Goal: Navigation & Orientation: Understand site structure

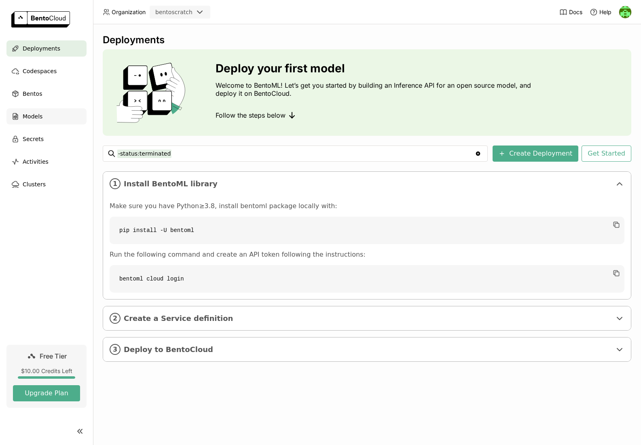
click at [38, 118] on span "Models" at bounding box center [33, 117] width 20 height 10
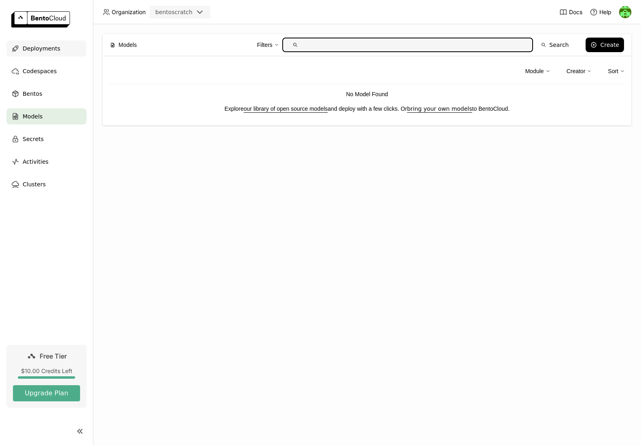
click at [33, 49] on span "Deployments" at bounding box center [42, 49] width 38 height 10
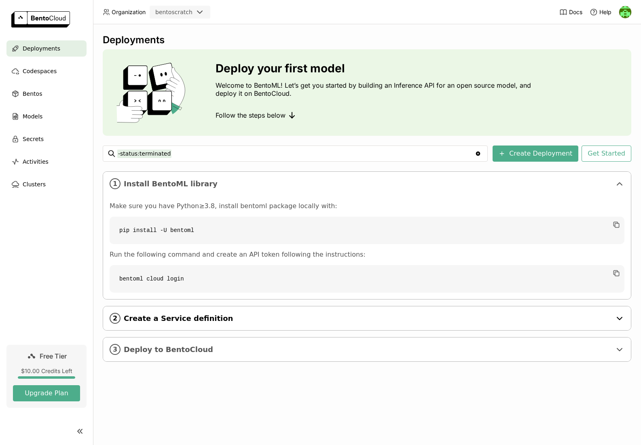
click at [216, 321] on span "Create a Service definition" at bounding box center [368, 318] width 488 height 9
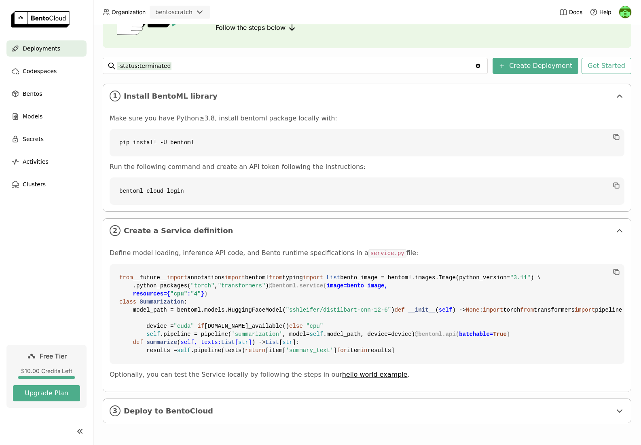
scroll to position [233, 0]
click at [187, 413] on span "Deploy to BentoCloud" at bounding box center [368, 411] width 488 height 9
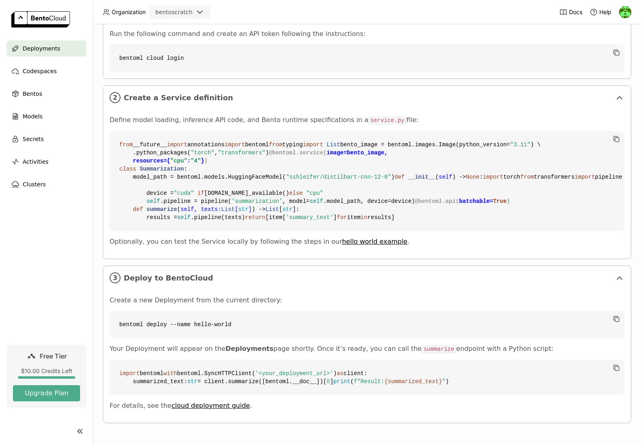
scroll to position [387, 0]
drag, startPoint x: 180, startPoint y: 366, endPoint x: 341, endPoint y: 369, distance: 161.4
click at [341, 369] on code "import bentoml with bentoml.SyncHTTPClient( '<your_deployment_url>' ) as client…" at bounding box center [367, 378] width 515 height 36
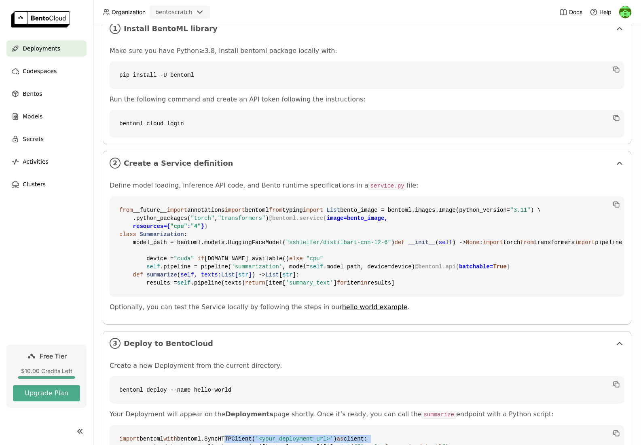
scroll to position [156, 0]
click at [328, 245] on span ""sshleifer/distilbart-cnn-12-6"" at bounding box center [338, 242] width 105 height 6
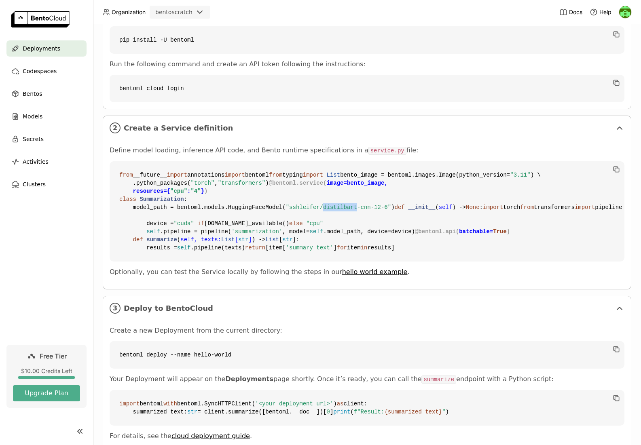
scroll to position [222, 0]
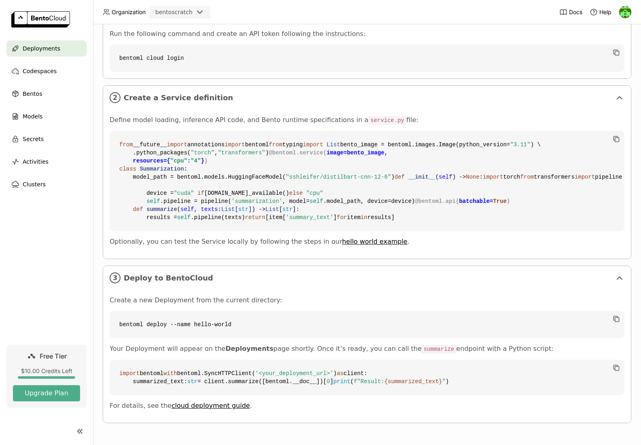
click at [338, 231] on code "from __future__ import annotations import bentoml from typing import List bento…" at bounding box center [367, 181] width 515 height 100
click at [47, 73] on span "Codespaces" at bounding box center [40, 71] width 34 height 10
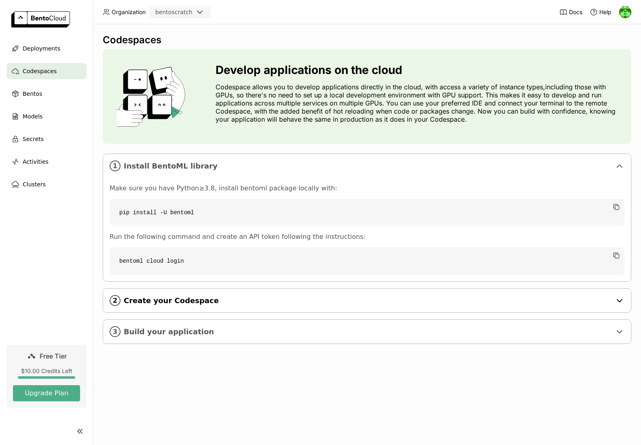
click at [196, 302] on span "Create your Codespace" at bounding box center [368, 300] width 488 height 9
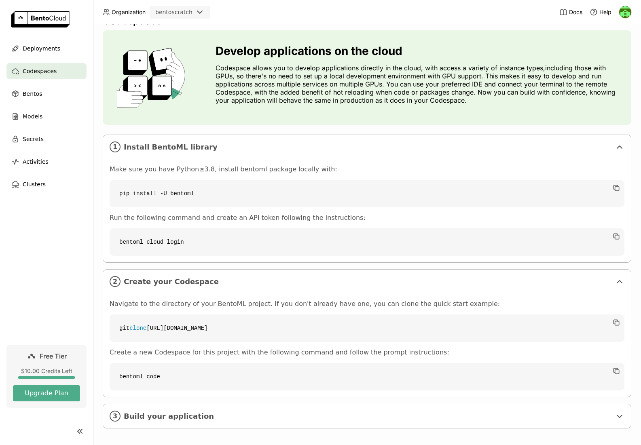
scroll to position [24, 0]
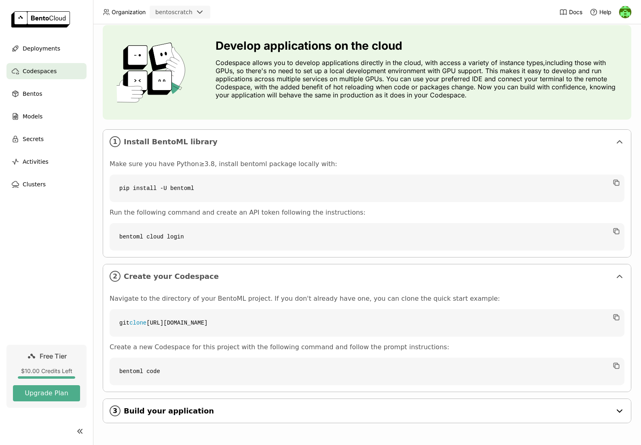
click at [170, 409] on span "Build your application" at bounding box center [368, 411] width 488 height 9
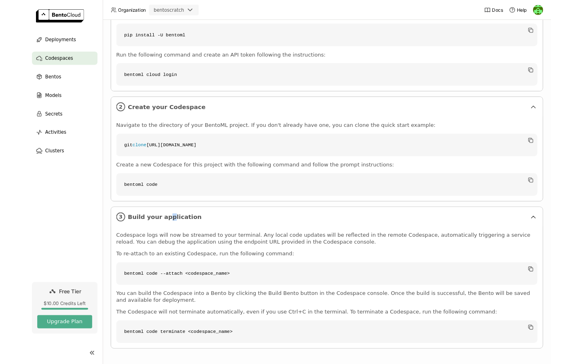
scroll to position [173, 0]
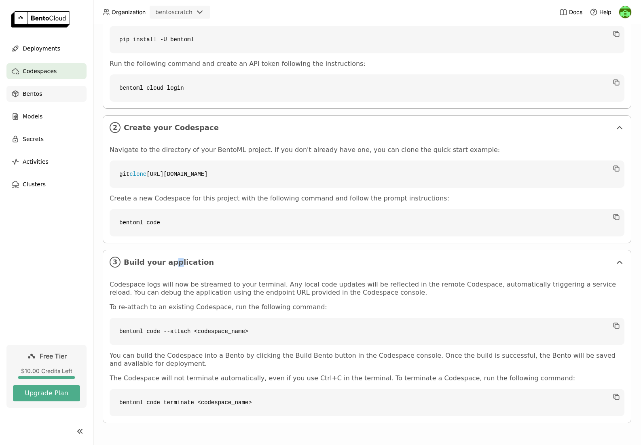
click at [38, 95] on span "Bentos" at bounding box center [32, 94] width 19 height 10
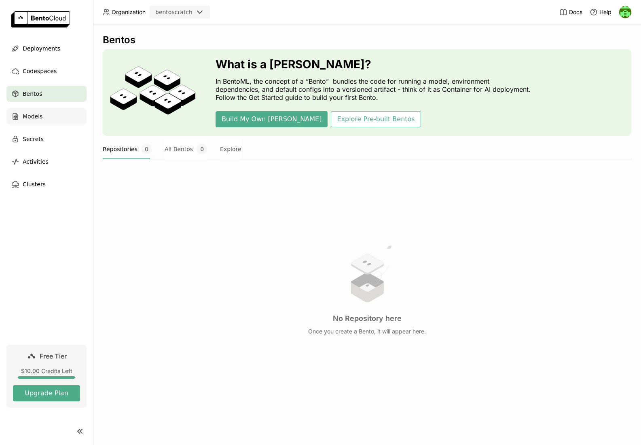
click at [44, 123] on div "Models" at bounding box center [46, 116] width 80 height 16
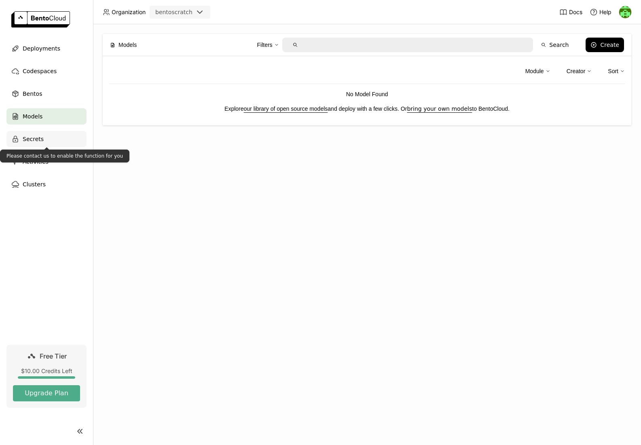
click at [40, 135] on span "Secrets" at bounding box center [33, 139] width 21 height 10
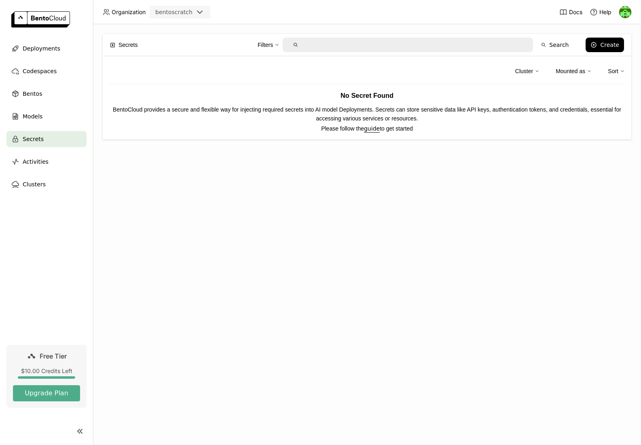
drag, startPoint x: 452, startPoint y: 108, endPoint x: 500, endPoint y: 113, distance: 48.0
click at [500, 113] on p "BentoCloud provides a secure and flexible way for injecting required secrets in…" at bounding box center [367, 114] width 516 height 18
drag, startPoint x: 501, startPoint y: 114, endPoint x: 527, endPoint y: 114, distance: 26.7
click at [527, 114] on p "BentoCloud provides a secure and flexible way for injecting required secrets in…" at bounding box center [367, 114] width 516 height 18
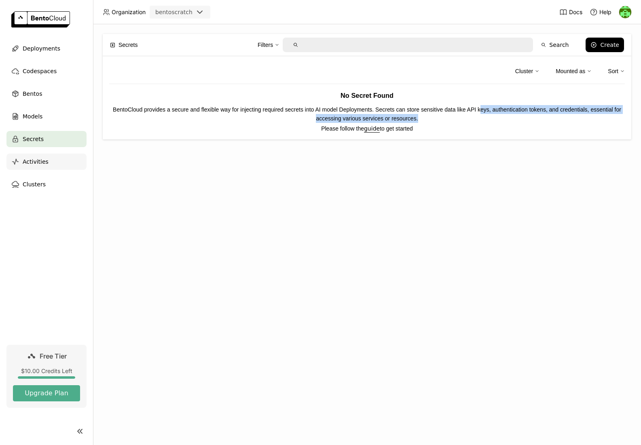
click at [44, 157] on span "Activities" at bounding box center [36, 162] width 26 height 10
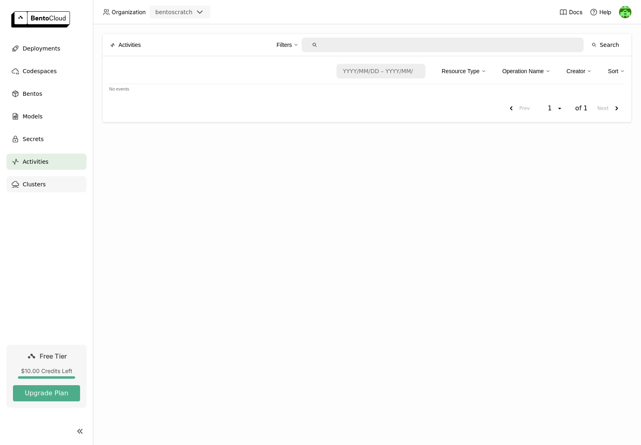
click at [36, 185] on span "Clusters" at bounding box center [34, 185] width 23 height 10
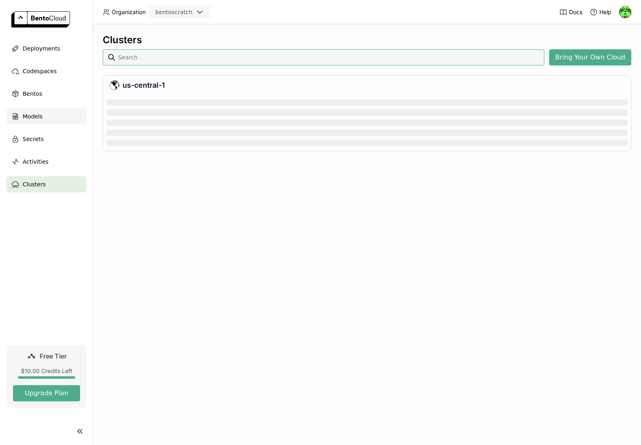
click at [35, 115] on span "Models" at bounding box center [33, 117] width 20 height 10
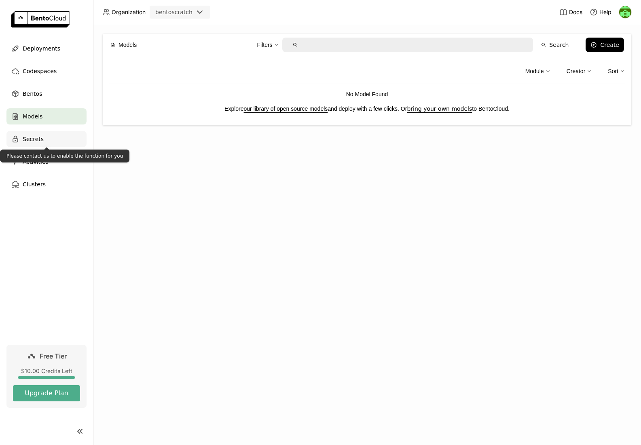
click at [37, 142] on span "Secrets" at bounding box center [33, 139] width 21 height 10
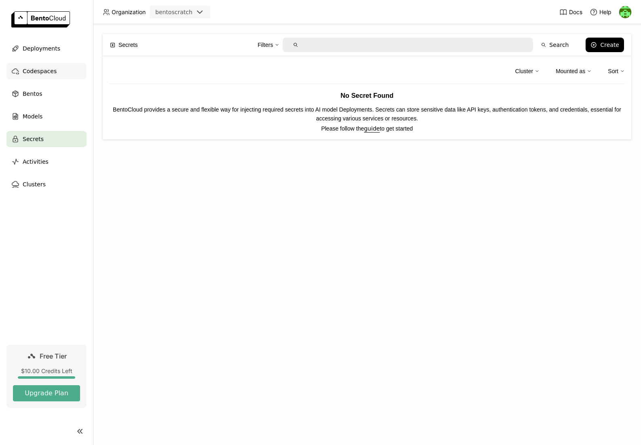
click at [43, 73] on span "Codespaces" at bounding box center [40, 71] width 34 height 10
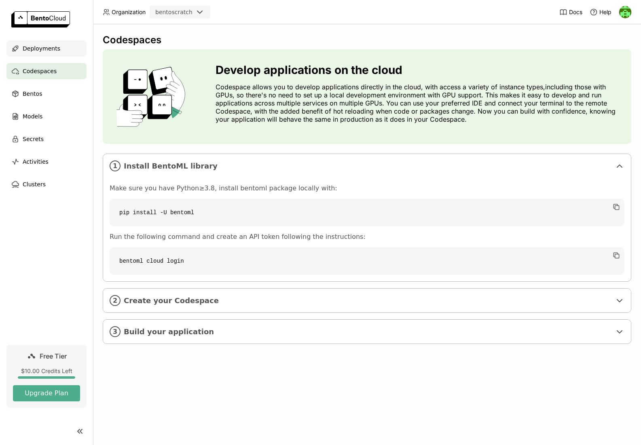
click at [49, 47] on span "Deployments" at bounding box center [42, 49] width 38 height 10
